Goal: Task Accomplishment & Management: Use online tool/utility

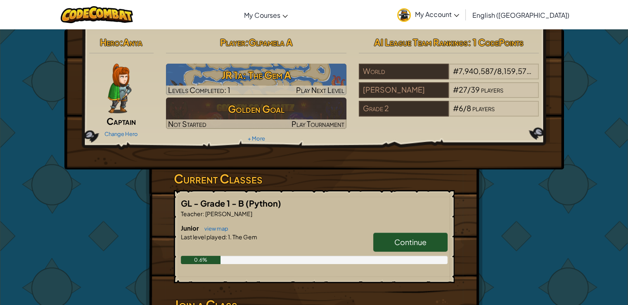
click at [395, 238] on span "Continue" at bounding box center [411, 242] width 32 height 10
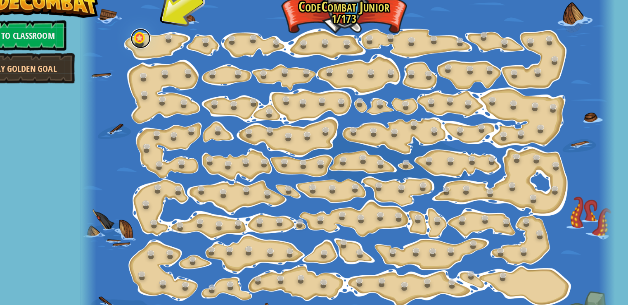
click at [142, 50] on link at bounding box center [147, 44] width 17 height 17
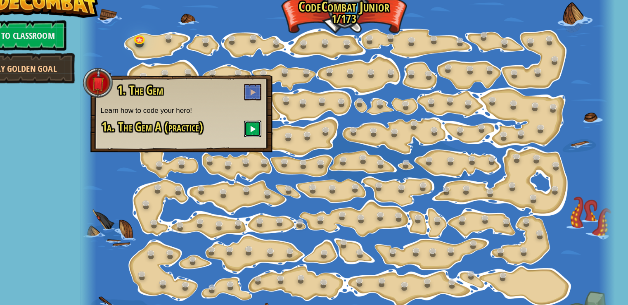
click at [240, 119] on span at bounding box center [239, 118] width 6 height 6
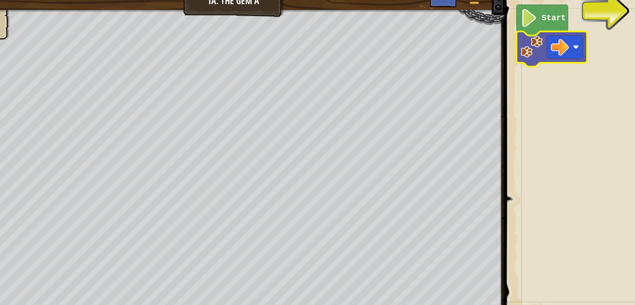
click at [504, 53] on image "Blockly Workspace" at bounding box center [504, 51] width 5 height 5
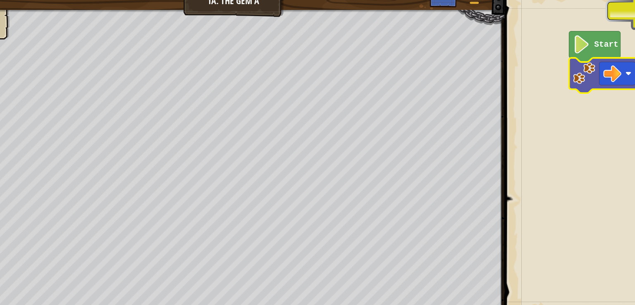
click at [552, 99] on rect "Blockly Workspace" at bounding box center [538, 139] width 191 height 286
